Goal: Transaction & Acquisition: Obtain resource

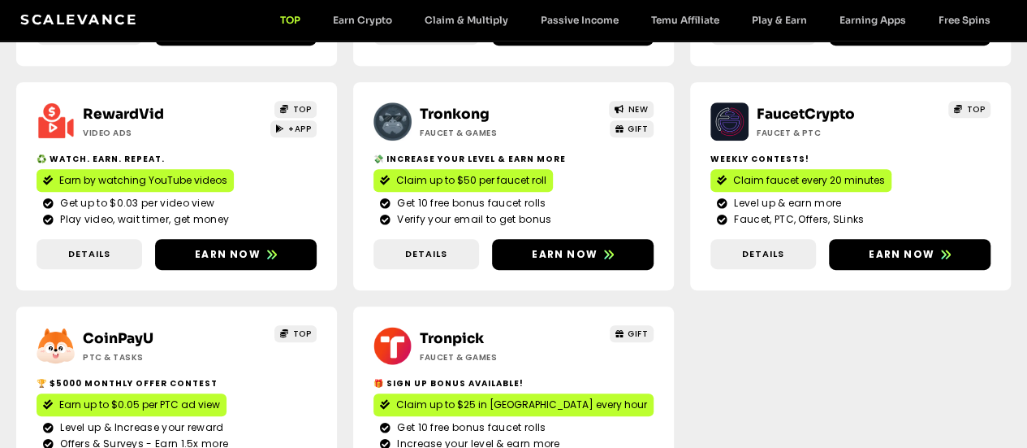
scroll to position [406, 0]
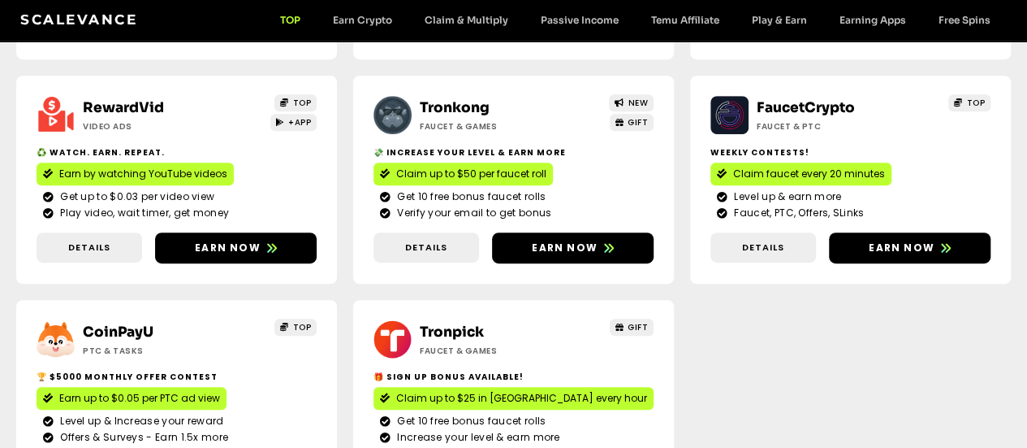
click at [647, 391] on span "Claim up to $25 in [GEOGRAPHIC_DATA] every hour" at bounding box center [521, 398] width 251 height 15
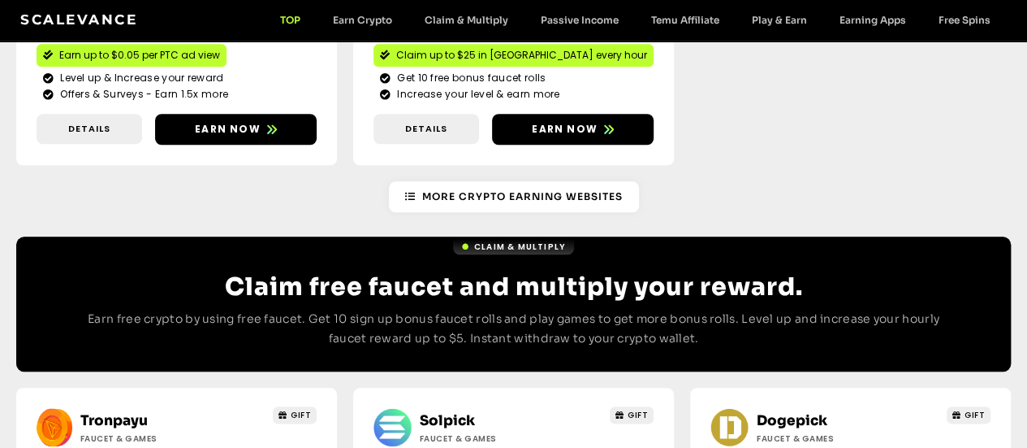
scroll to position [812, 0]
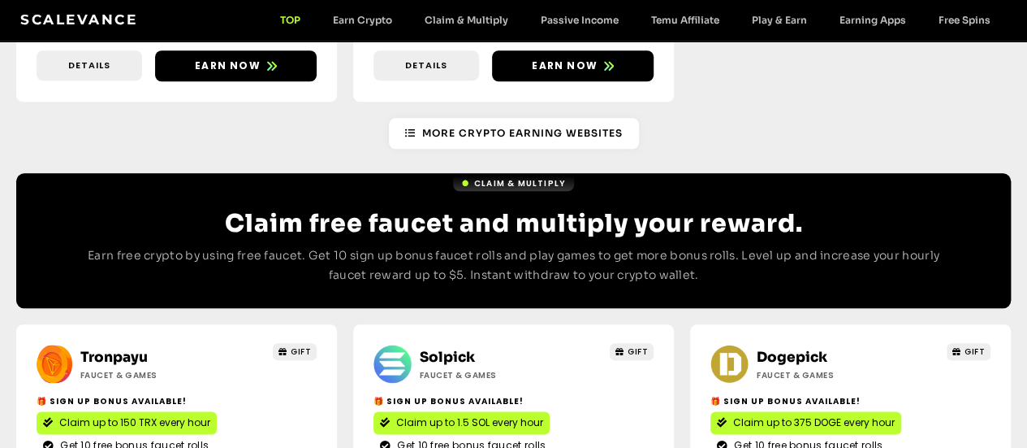
click at [405, 415] on span "Claim up to 1.5 SOL every hour" at bounding box center [469, 422] width 147 height 15
click at [733, 415] on span "Claim up to 375 DOGE every hour" at bounding box center [814, 422] width 162 height 15
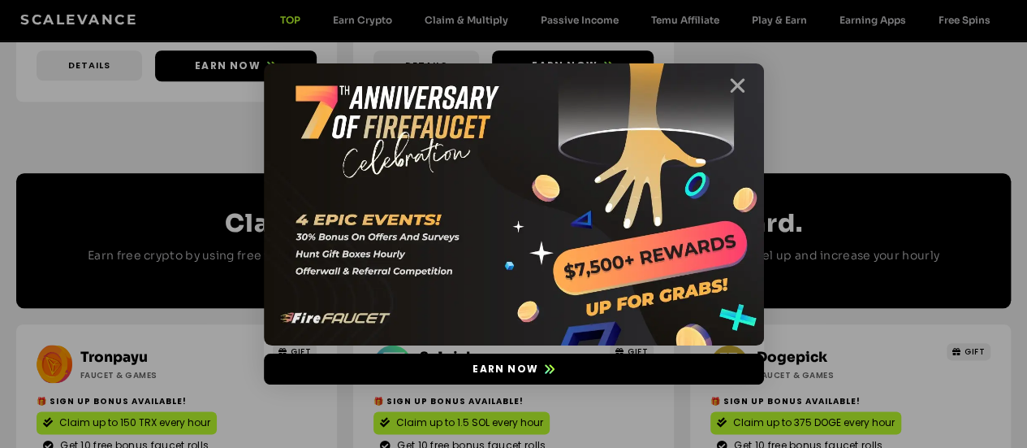
click at [746, 84] on icon "Close" at bounding box center [738, 86] width 20 height 20
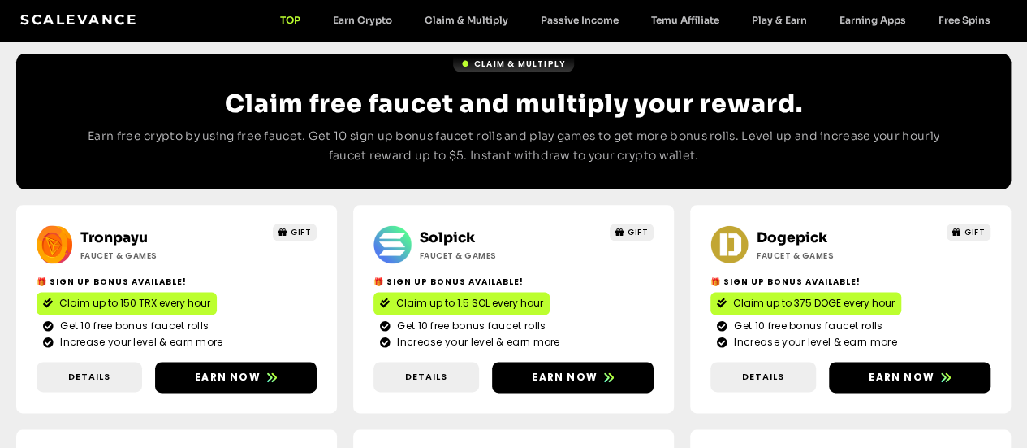
scroll to position [975, 0]
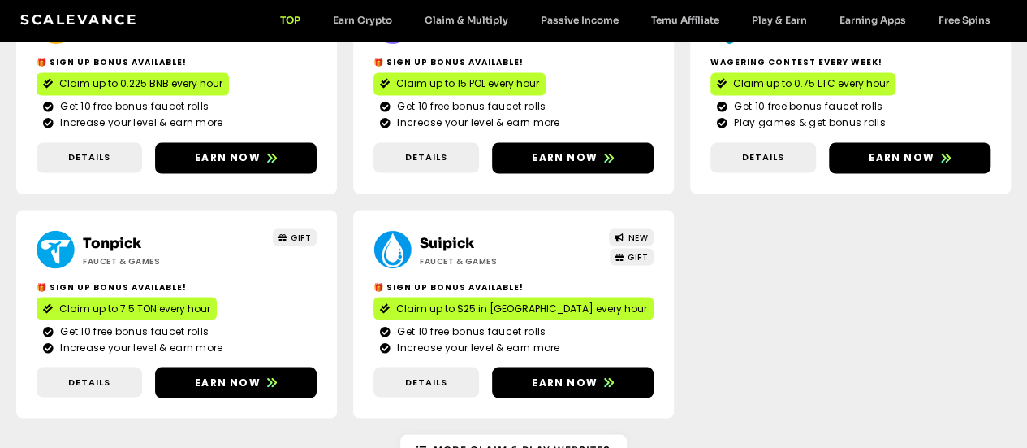
scroll to position [1462, 0]
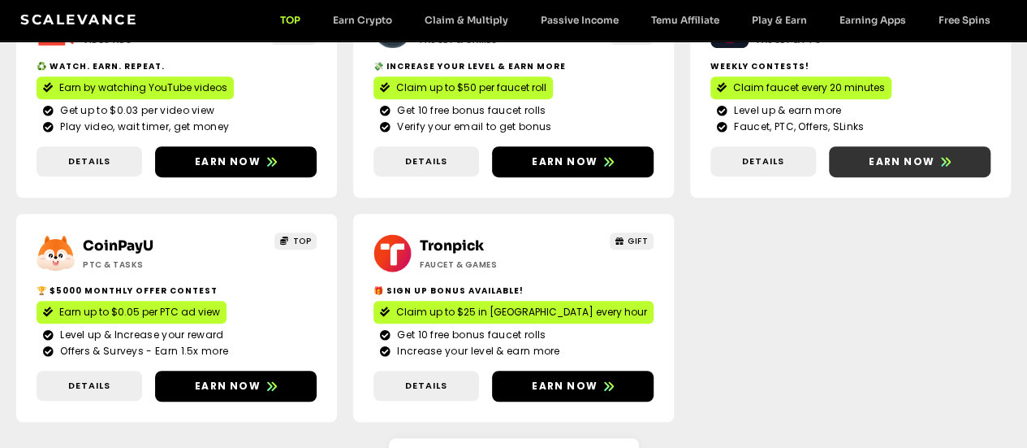
scroll to position [487, 0]
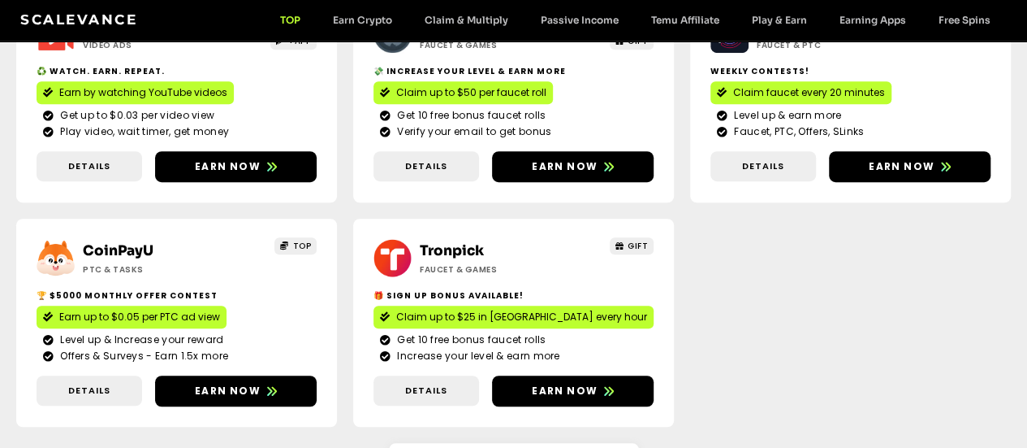
click at [220, 309] on span "Earn up to $0.05 per PTC ad view" at bounding box center [139, 316] width 161 height 15
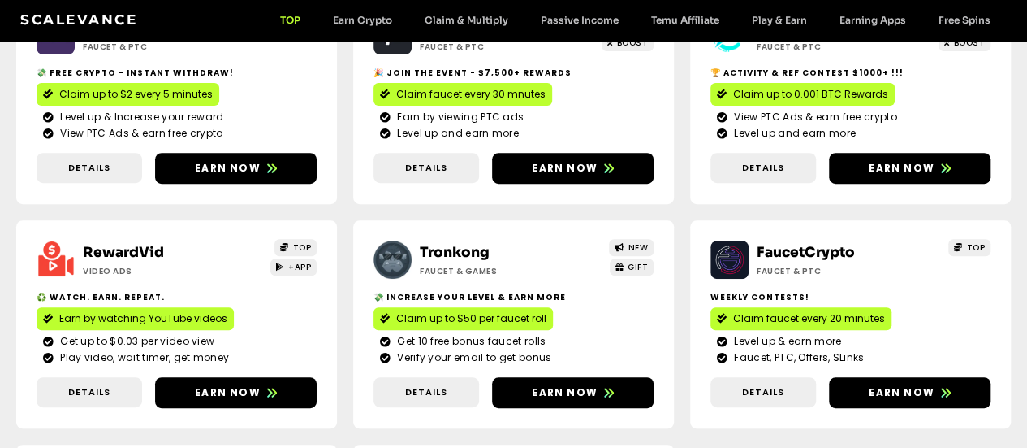
scroll to position [81, 0]
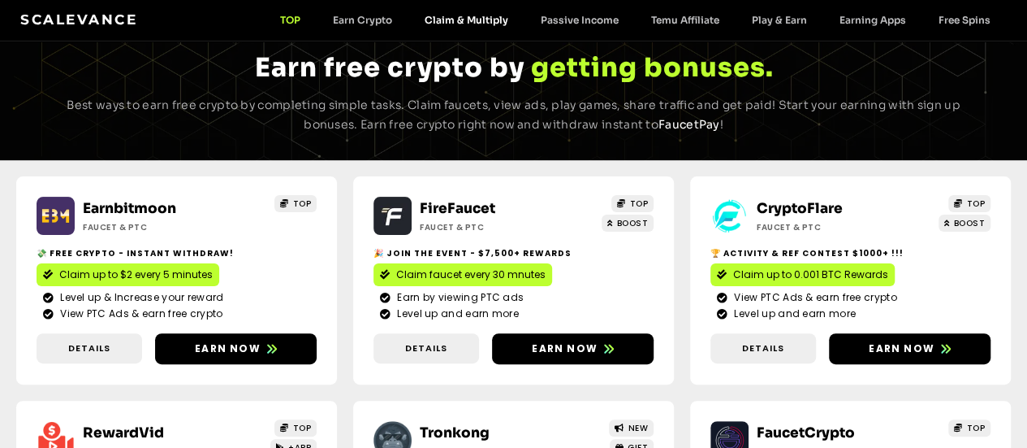
click at [476, 19] on link "Claim & Multiply" at bounding box center [467, 20] width 116 height 12
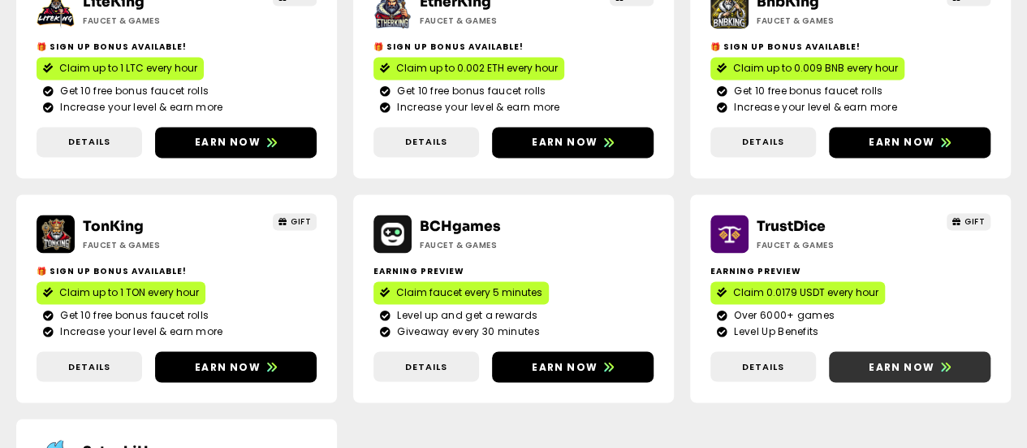
scroll to position [1186, 0]
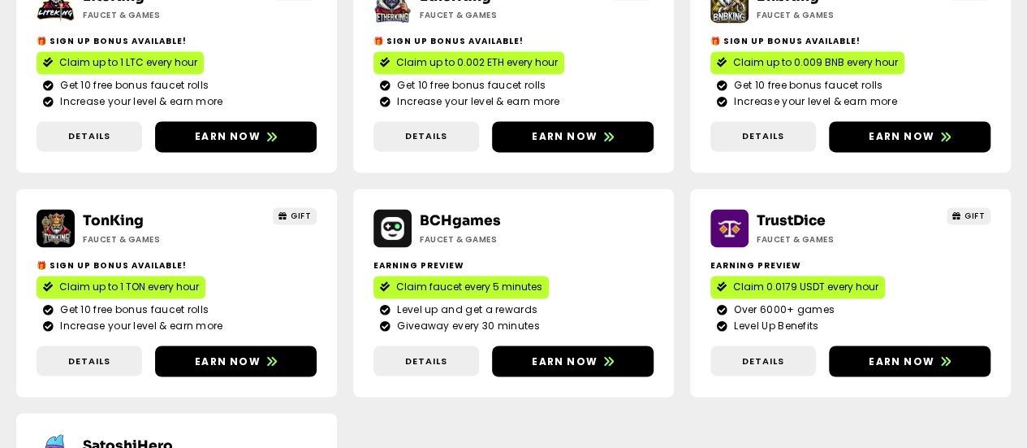
click at [733, 279] on span "Claim 0.0179 USDT every hour" at bounding box center [805, 286] width 145 height 15
